Goal: Transaction & Acquisition: Purchase product/service

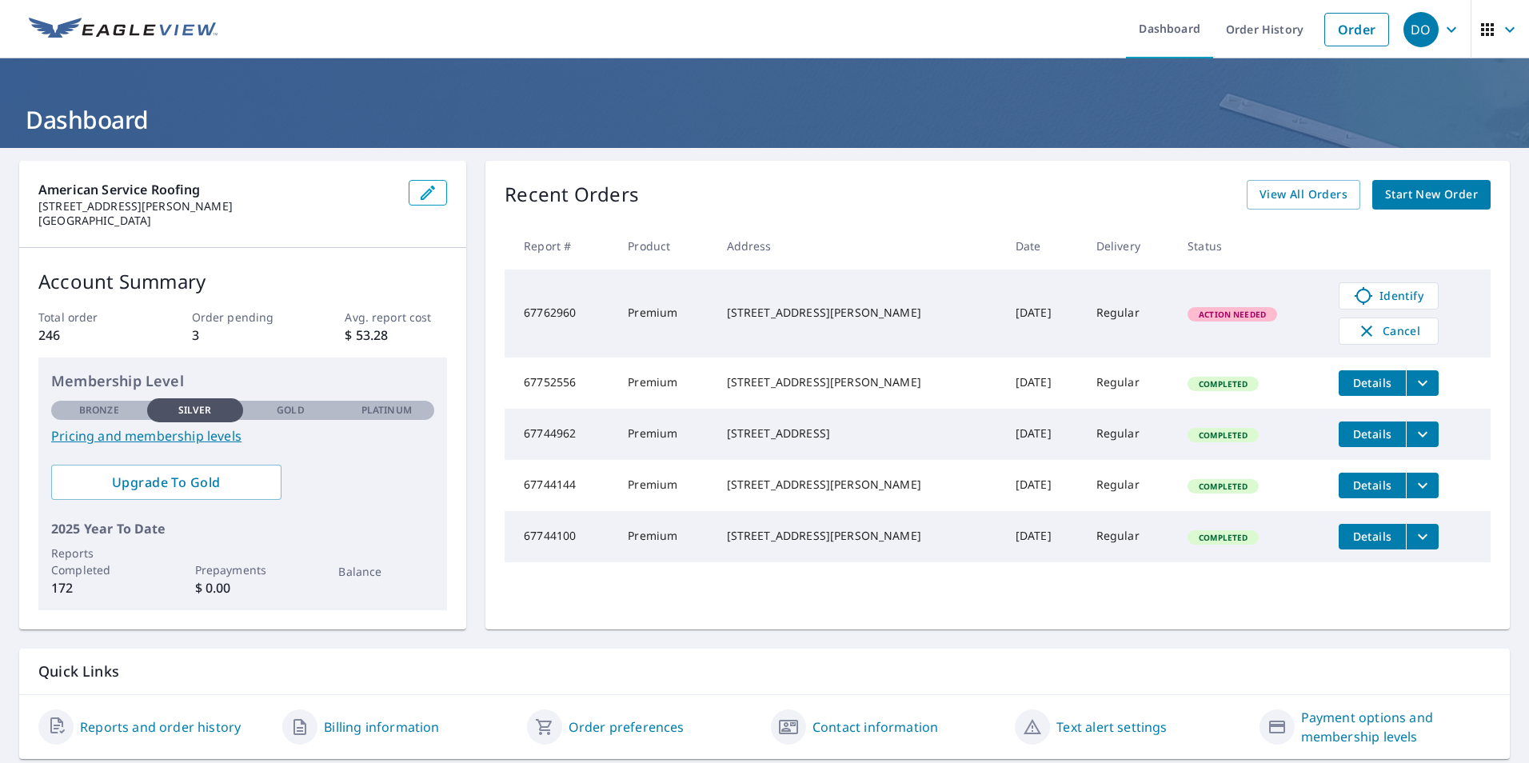
click at [1202, 320] on div "Action Needed" at bounding box center [1232, 314] width 90 height 14
click at [1189, 311] on span "Action Needed" at bounding box center [1232, 314] width 86 height 11
click at [1374, 297] on span "Identify" at bounding box center [1388, 295] width 79 height 19
click at [1413, 384] on icon "filesDropdownBtn-67752556" at bounding box center [1422, 382] width 19 height 19
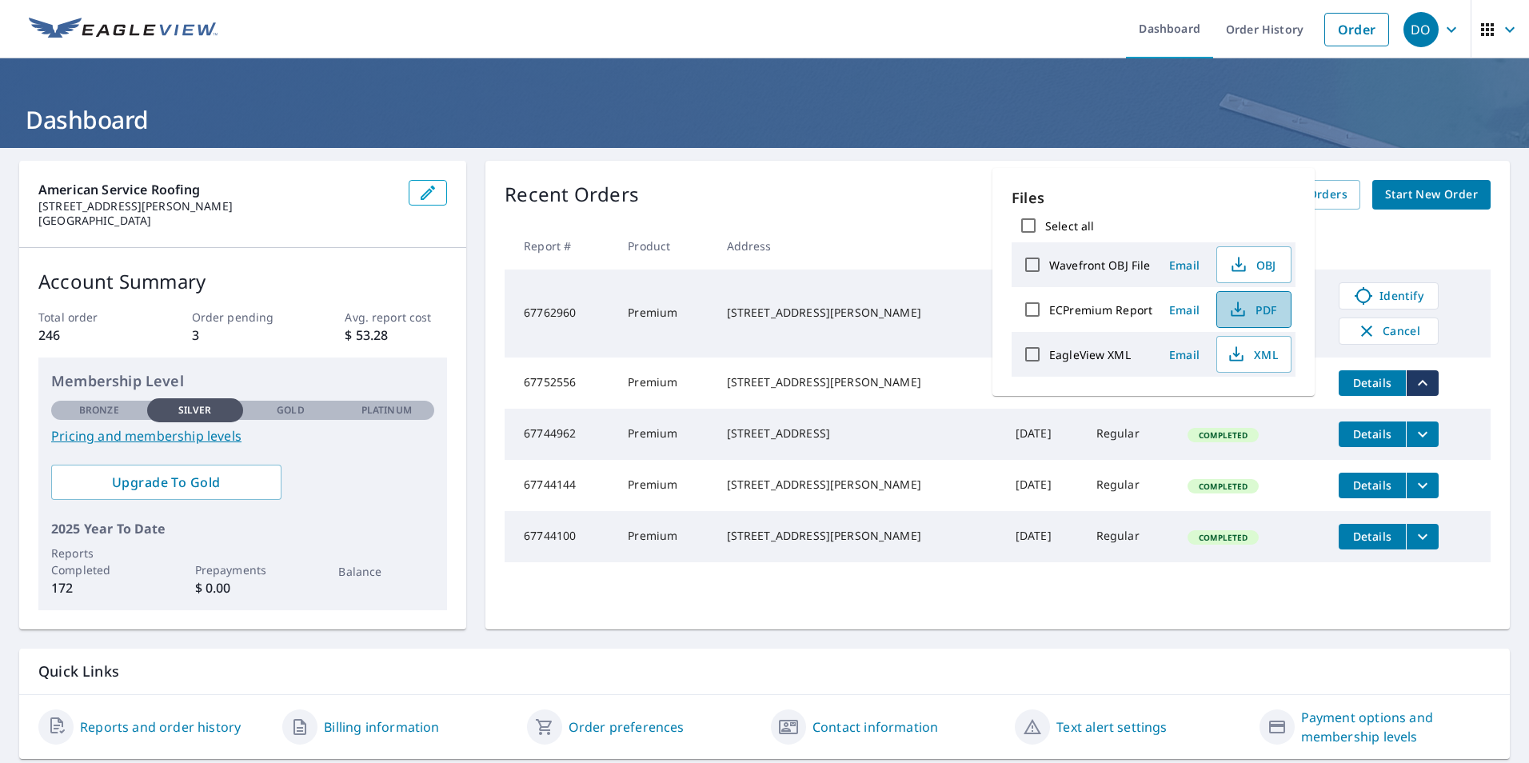
click at [1262, 307] on span "PDF" at bounding box center [1251, 309] width 51 height 19
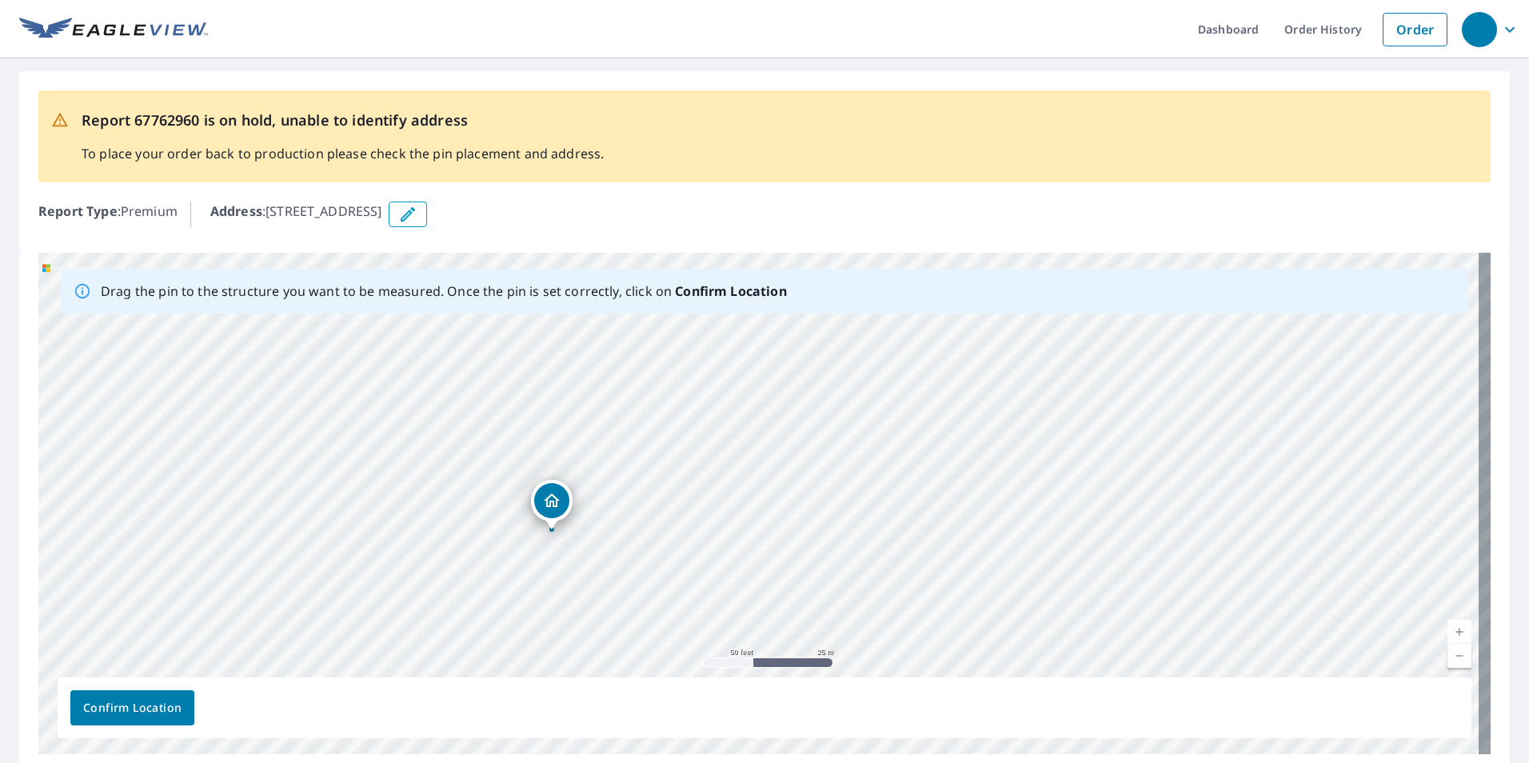
drag, startPoint x: 636, startPoint y: 507, endPoint x: 405, endPoint y: 561, distance: 236.6
click at [405, 561] on div "1686 Yukon Dr Burleson, TX 76028" at bounding box center [764, 503] width 1452 height 501
drag, startPoint x: 368, startPoint y: 580, endPoint x: 398, endPoint y: 550, distance: 42.4
click at [398, 550] on div "1686 Yukon Dr Burleson, TX 76028" at bounding box center [764, 503] width 1452 height 501
drag, startPoint x: 379, startPoint y: 590, endPoint x: 417, endPoint y: 564, distance: 46.1
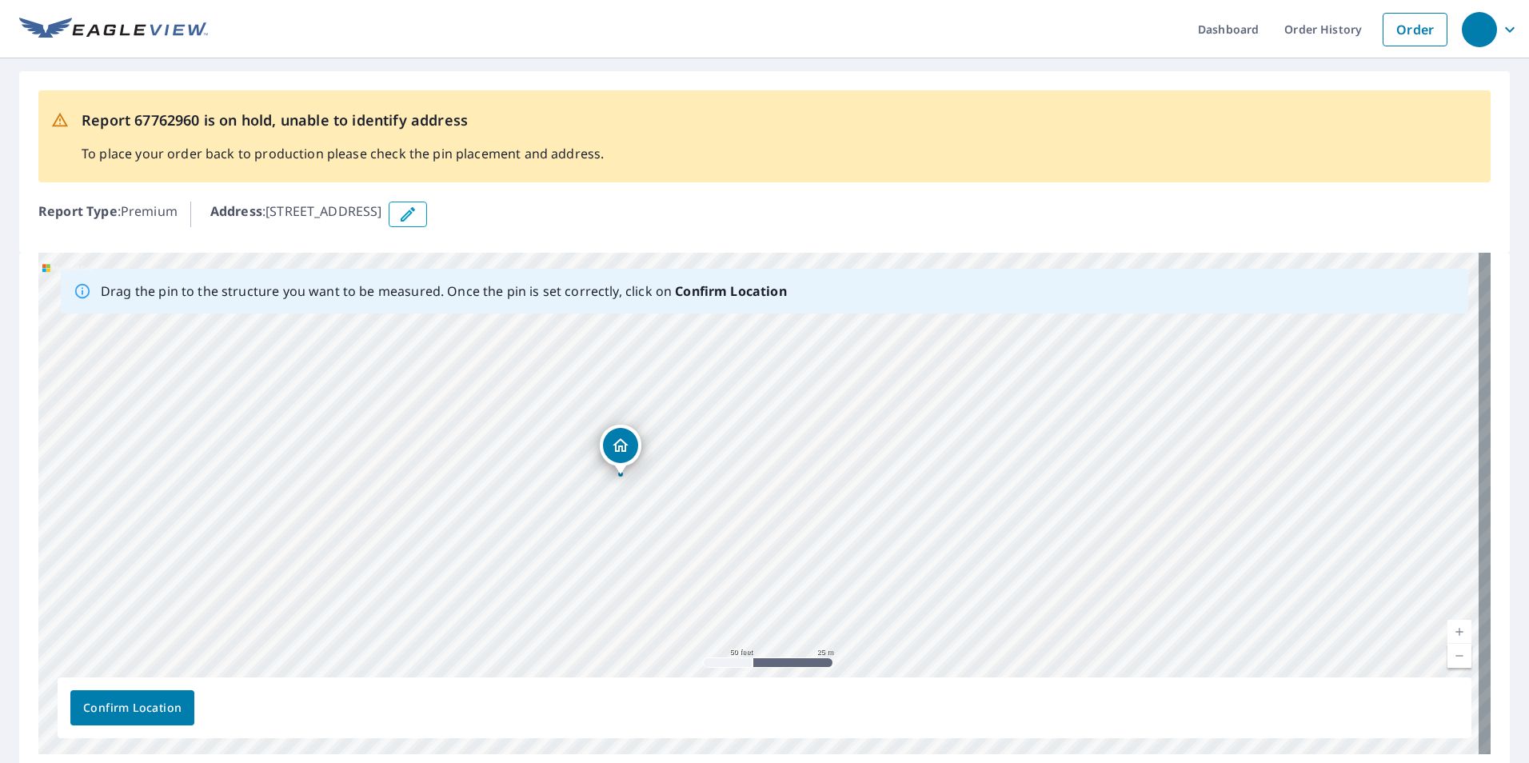
click at [417, 564] on div "1686 Yukon Dr Burleson, TX 76028" at bounding box center [764, 503] width 1452 height 501
drag, startPoint x: 610, startPoint y: 634, endPoint x: 621, endPoint y: 626, distance: 13.8
click at [621, 626] on div "1686 Yukon Dr Burleson, TX 76028" at bounding box center [764, 503] width 1452 height 501
click at [1382, 30] on link "Order" at bounding box center [1414, 30] width 65 height 34
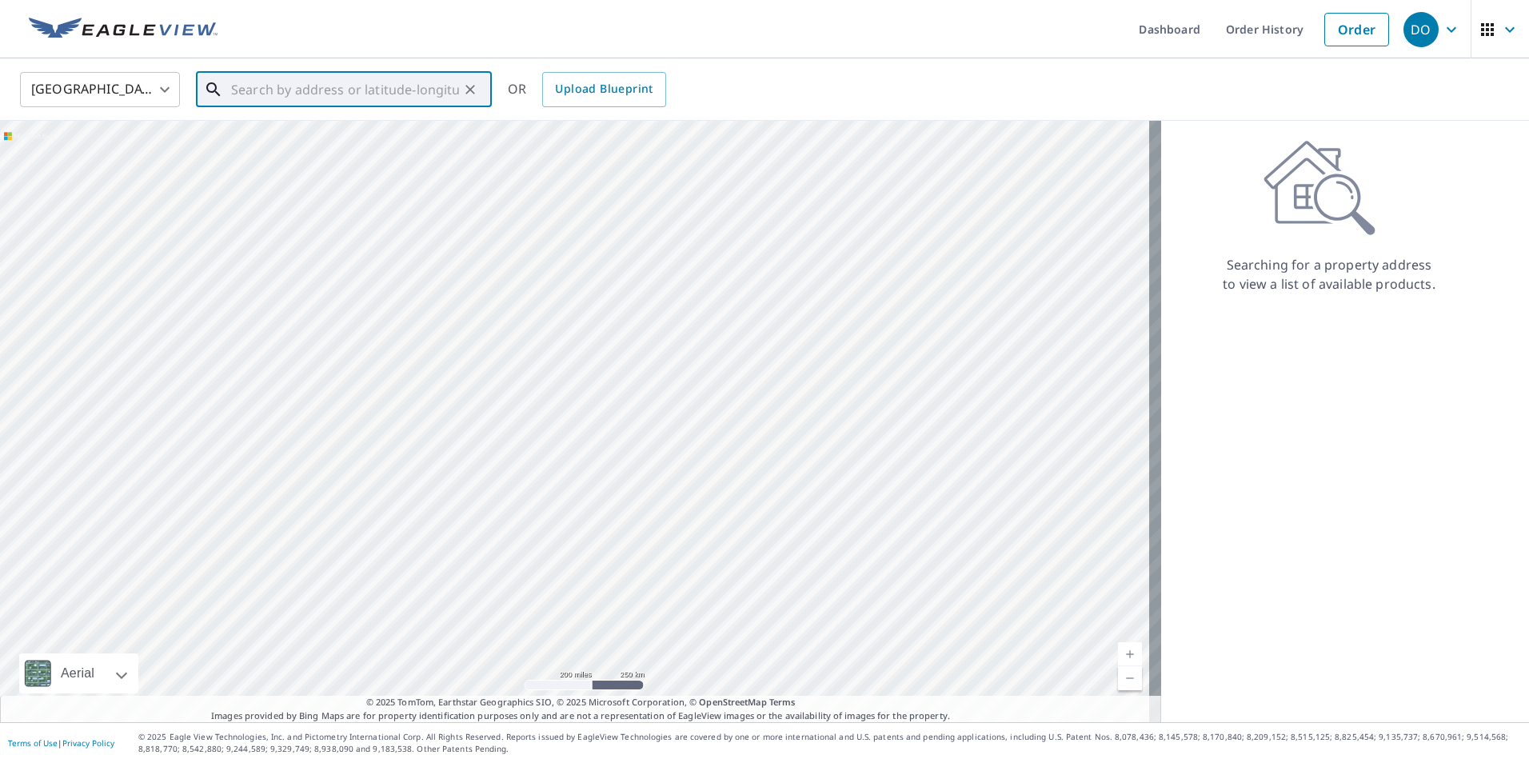
click at [253, 89] on input "text" at bounding box center [345, 89] width 228 height 45
click at [261, 146] on p "[GEOGRAPHIC_DATA]" at bounding box center [353, 154] width 251 height 16
type input "[STREET_ADDRESS][PERSON_NAME]"
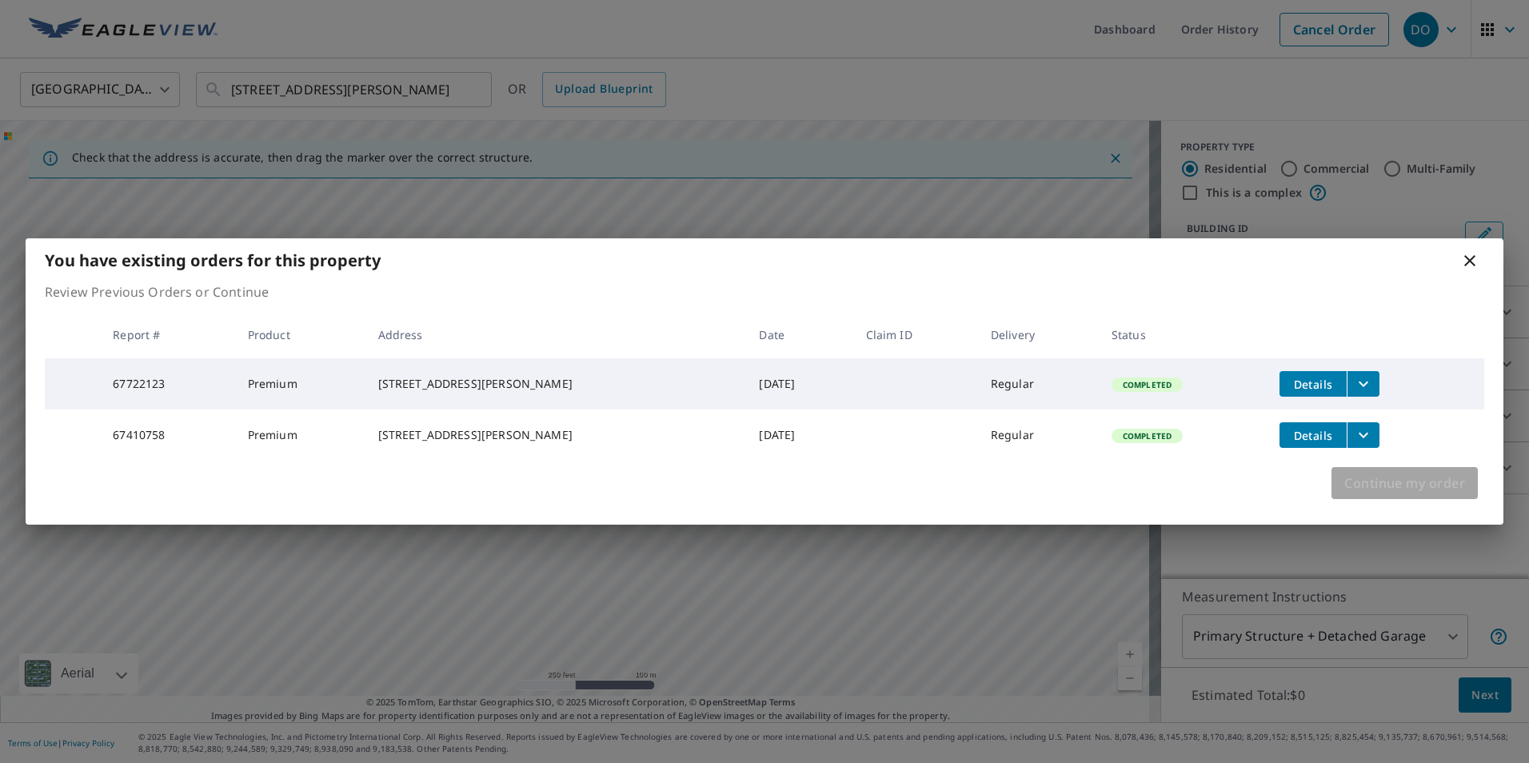
click at [1380, 494] on span "Continue my order" at bounding box center [1404, 483] width 121 height 22
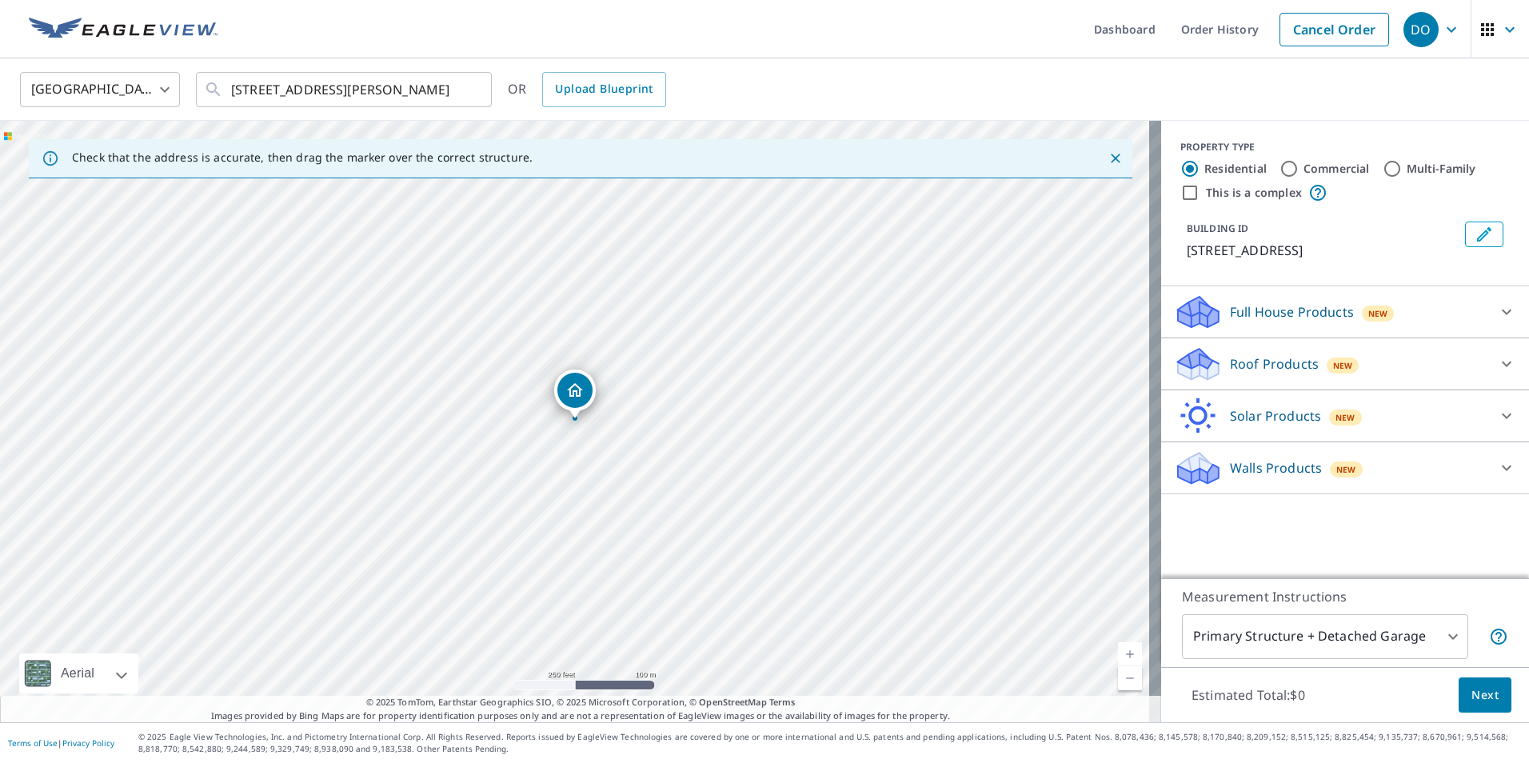
click at [1250, 365] on p "Roof Products" at bounding box center [1274, 363] width 89 height 19
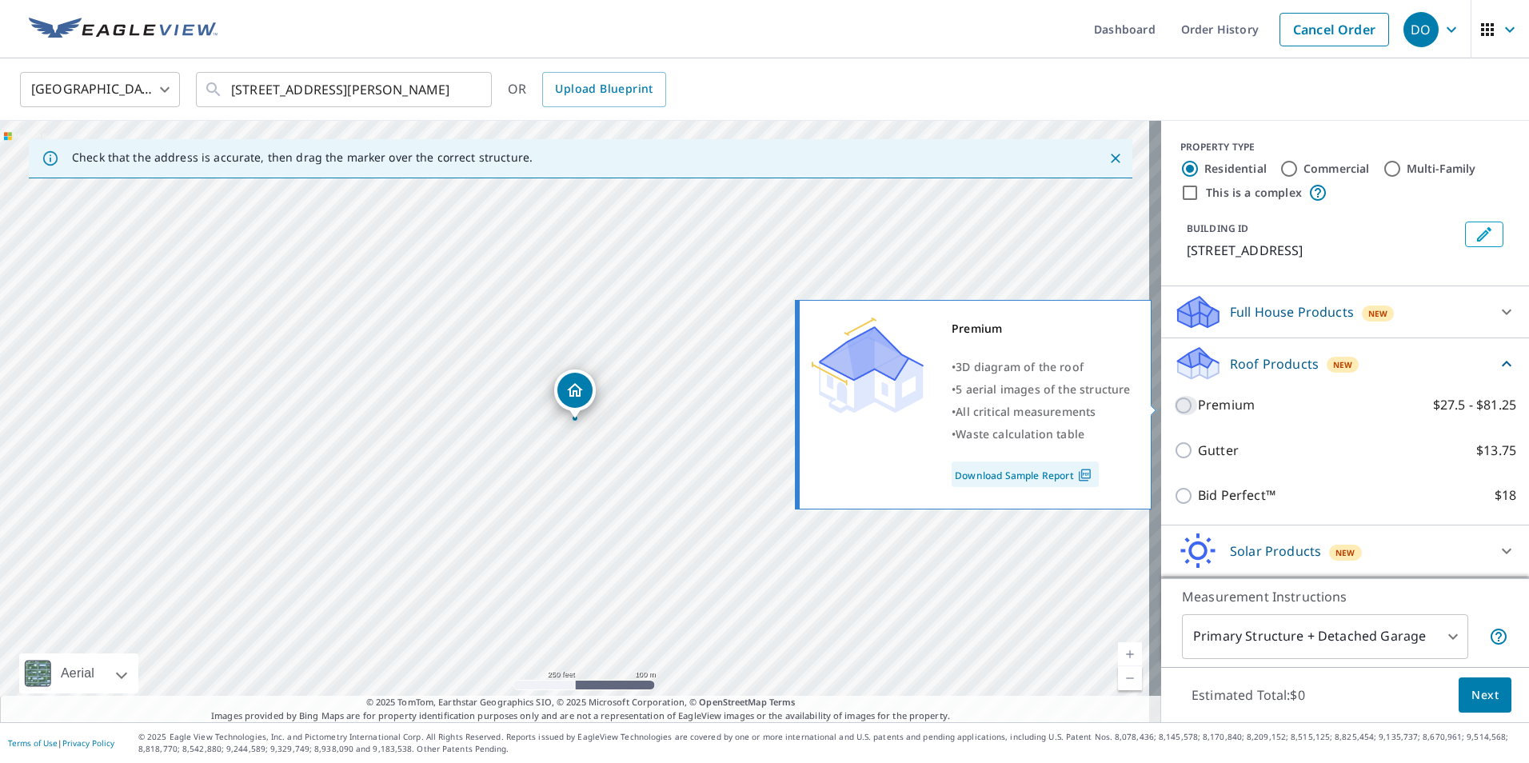
click at [1175, 408] on input "Premium $27.5 - $81.25" at bounding box center [1186, 405] width 24 height 19
checkbox input "true"
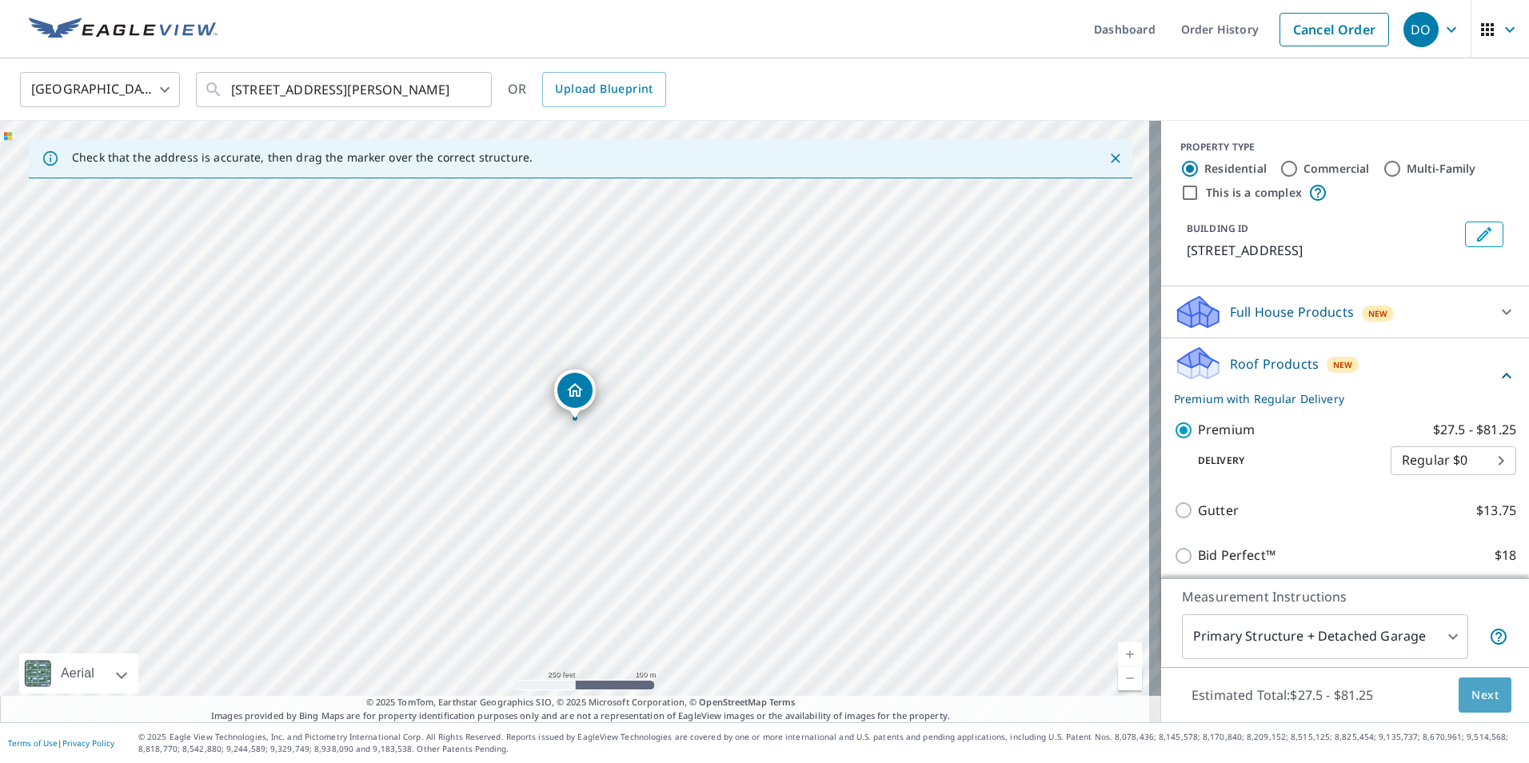
click at [1484, 692] on span "Next" at bounding box center [1484, 695] width 27 height 20
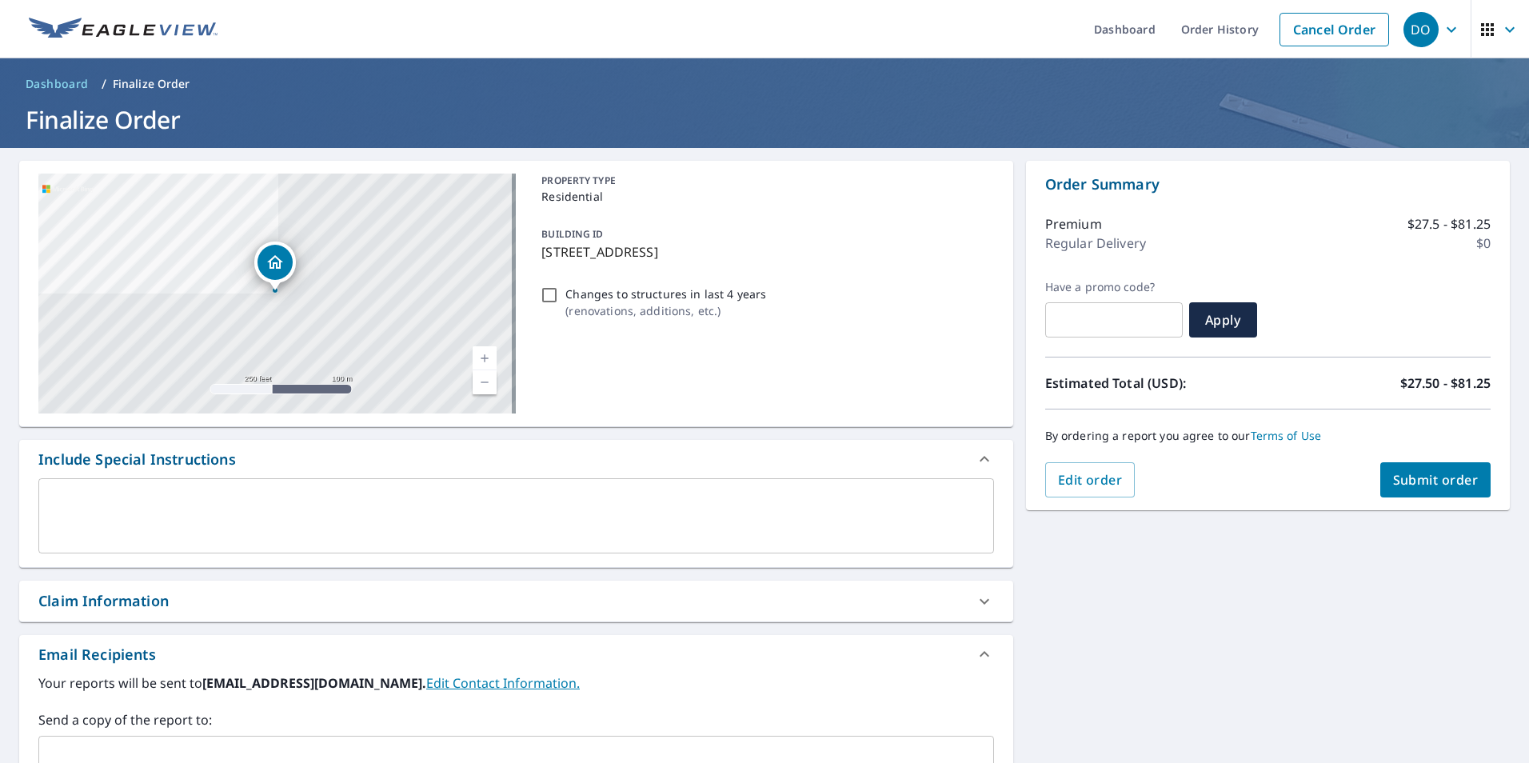
click at [1443, 473] on span "Submit order" at bounding box center [1436, 480] width 86 height 18
